Goal: Use online tool/utility: Utilize a website feature to perform a specific function

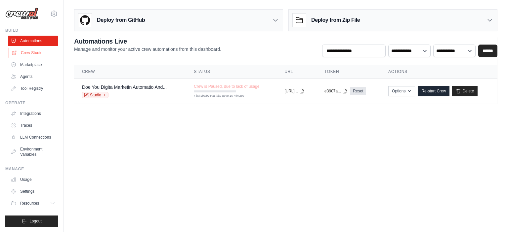
click at [34, 53] on link "Crew Studio" at bounding box center [34, 53] width 50 height 11
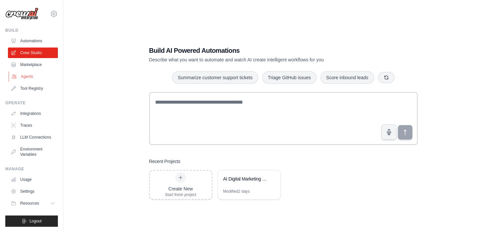
click at [36, 79] on link "Agents" at bounding box center [34, 76] width 50 height 11
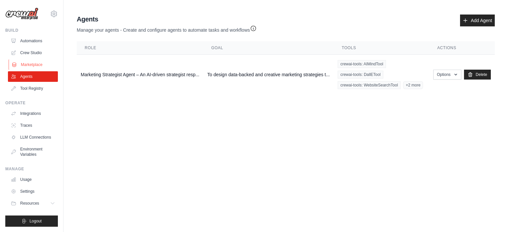
click at [35, 59] on ul "Automations Crew Studio Marketplace Agents Tool Registry" at bounding box center [33, 65] width 50 height 58
click at [38, 64] on link "Marketplace" at bounding box center [34, 64] width 50 height 11
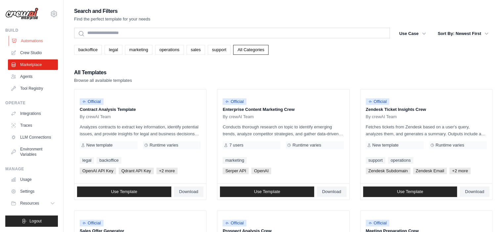
click at [38, 37] on link "Automations" at bounding box center [34, 41] width 50 height 11
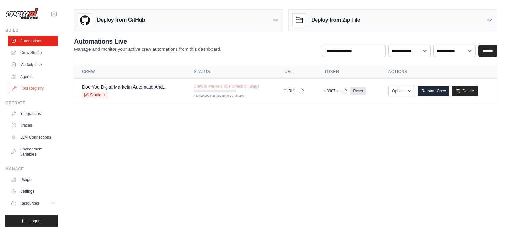
click at [33, 88] on link "Tool Registry" at bounding box center [34, 88] width 50 height 11
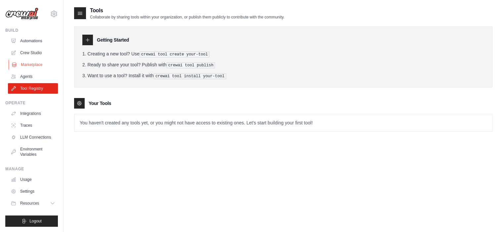
click at [31, 62] on link "Marketplace" at bounding box center [34, 64] width 50 height 11
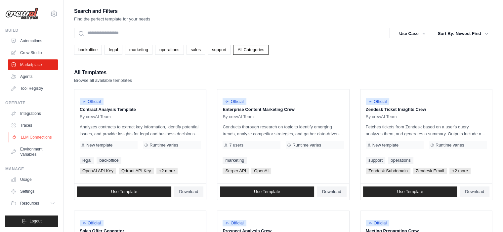
click at [36, 135] on link "LLM Connections" at bounding box center [34, 137] width 50 height 11
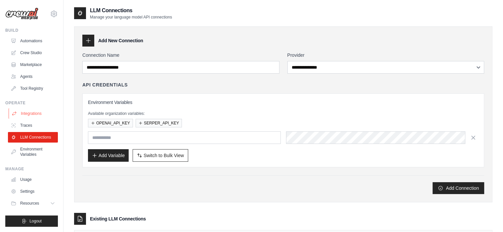
click at [30, 113] on link "Integrations" at bounding box center [34, 113] width 50 height 11
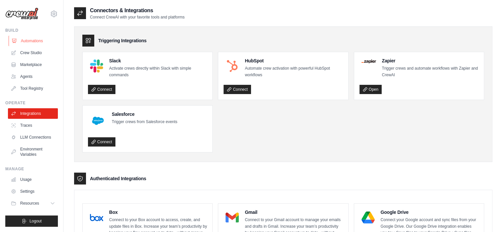
click at [30, 38] on link "Automations" at bounding box center [34, 41] width 50 height 11
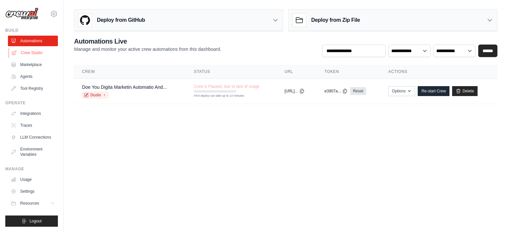
click at [29, 55] on link "Crew Studio" at bounding box center [34, 53] width 50 height 11
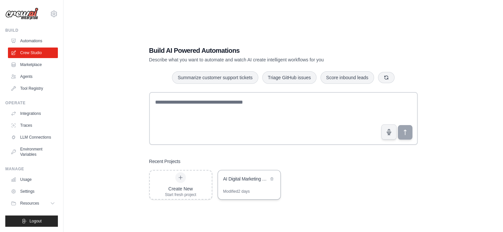
click at [240, 194] on div "Modified 2 days" at bounding box center [236, 191] width 27 height 5
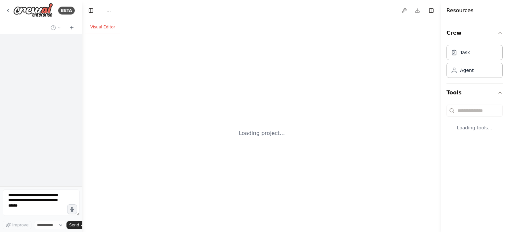
select select "****"
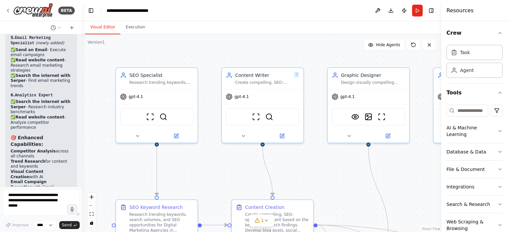
scroll to position [4117, 0]
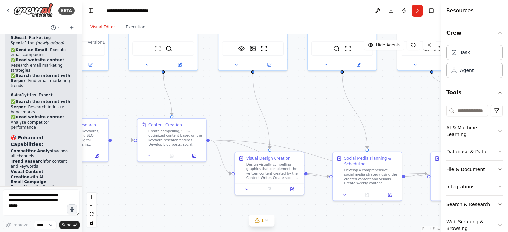
drag, startPoint x: 354, startPoint y: 173, endPoint x: 260, endPoint y: 133, distance: 101.6
click at [259, 132] on div ".deletable-edge-delete-btn { width: 20px; height: 20px; border: 0px solid #ffff…" at bounding box center [261, 133] width 359 height 198
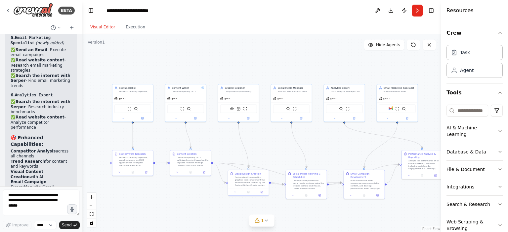
drag, startPoint x: 326, startPoint y: 146, endPoint x: 291, endPoint y: 148, distance: 35.1
click at [291, 148] on div ".deletable-edge-delete-btn { width: 20px; height: 20px; border: 0px solid #ffff…" at bounding box center [261, 133] width 359 height 198
click at [130, 104] on div "ScrapeWebsiteTool SerperDevTool" at bounding box center [132, 108] width 37 height 9
click at [121, 109] on div "ScrapeWebsiteTool SerperDevTool" at bounding box center [132, 108] width 37 height 9
click at [123, 121] on div "SEO Specialist Research trending keywords, analyze competitor SEO strategies, a…" at bounding box center [132, 103] width 41 height 38
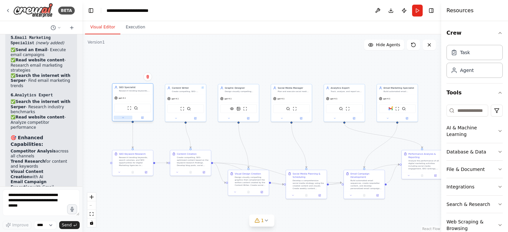
click at [123, 119] on button at bounding box center [123, 118] width 19 height 4
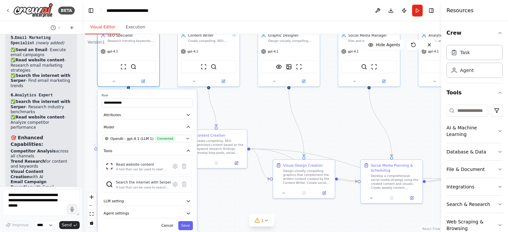
click at [90, 77] on div ".deletable-edge-delete-btn { width: 20px; height: 20px; border: 0px solid #ffff…" at bounding box center [261, 133] width 359 height 198
click at [114, 86] on div "**********" at bounding box center [128, 57] width 62 height 57
click at [114, 84] on div at bounding box center [127, 80] width 61 height 10
click at [113, 80] on icon at bounding box center [114, 80] width 4 height 4
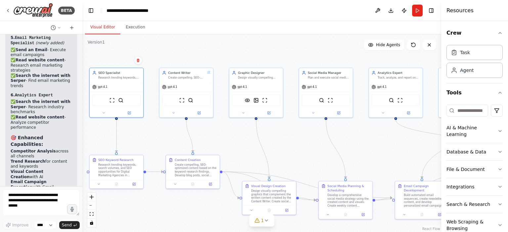
drag, startPoint x: 157, startPoint y: 108, endPoint x: 155, endPoint y: 138, distance: 30.1
click at [155, 138] on div ".deletable-edge-delete-btn { width: 20px; height: 20px; border: 0px solid #ffff…" at bounding box center [261, 133] width 359 height 198
click at [296, 144] on div ".deletable-edge-delete-btn { width: 20px; height: 20px; border: 0px solid #ffff…" at bounding box center [261, 133] width 359 height 198
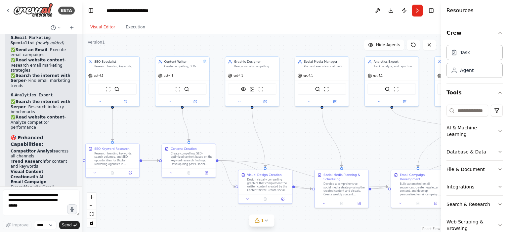
drag, startPoint x: 359, startPoint y: 122, endPoint x: 368, endPoint y: 126, distance: 9.5
click at [368, 126] on div ".deletable-edge-delete-btn { width: 20px; height: 20px; border: 0px solid #ffff…" at bounding box center [261, 133] width 359 height 198
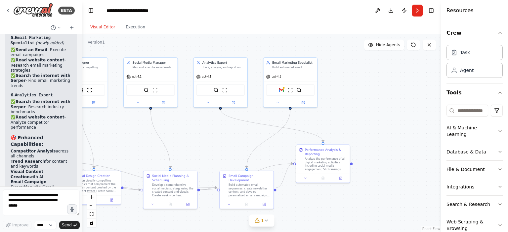
drag, startPoint x: 403, startPoint y: 158, endPoint x: 236, endPoint y: 159, distance: 167.2
click at [236, 159] on div ".deletable-edge-delete-btn { width: 20px; height: 20px; border: 0px solid #ffff…" at bounding box center [261, 133] width 359 height 198
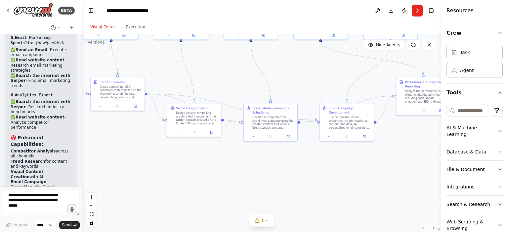
drag, startPoint x: 374, startPoint y: 143, endPoint x: 383, endPoint y: 144, distance: 9.0
click at [471, 77] on div "BETA Automation Request for Digital Marketing Team Goal: Build a full AI-powere…" at bounding box center [254, 116] width 508 height 232
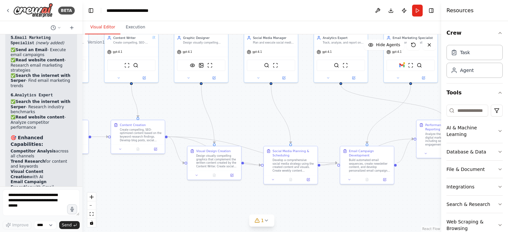
drag, startPoint x: 185, startPoint y: 193, endPoint x: 208, endPoint y: 235, distance: 48.2
click at [208, 232] on html "BETA Automation Request for Digital Marketing Team Goal: Build a full AI-powere…" at bounding box center [254, 116] width 508 height 232
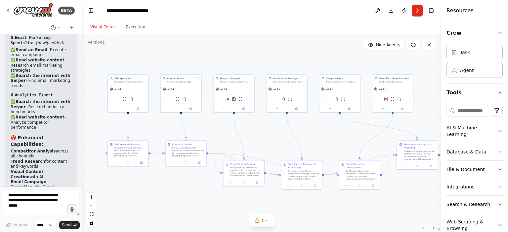
drag, startPoint x: 193, startPoint y: 138, endPoint x: 223, endPoint y: 132, distance: 31.4
click at [223, 132] on div ".deletable-edge-delete-btn { width: 20px; height: 20px; border: 0px solid #ffff…" at bounding box center [261, 133] width 359 height 198
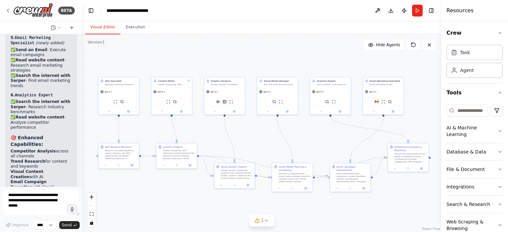
drag, startPoint x: 219, startPoint y: 133, endPoint x: 210, endPoint y: 135, distance: 9.6
click at [210, 135] on div ".deletable-edge-delete-btn { width: 20px; height: 20px; border: 0px solid #ffff…" at bounding box center [261, 133] width 359 height 198
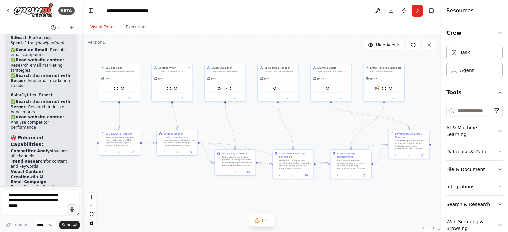
drag, startPoint x: 329, startPoint y: 140, endPoint x: 330, endPoint y: 127, distance: 13.2
click at [330, 127] on div ".deletable-edge-delete-btn { width: 20px; height: 20px; border: 0px solid #ffff…" at bounding box center [261, 133] width 359 height 198
click at [248, 131] on div ".deletable-edge-delete-btn { width: 20px; height: 20px; border: 0px solid #ffff…" at bounding box center [261, 133] width 359 height 198
